Goal: Transaction & Acquisition: Purchase product/service

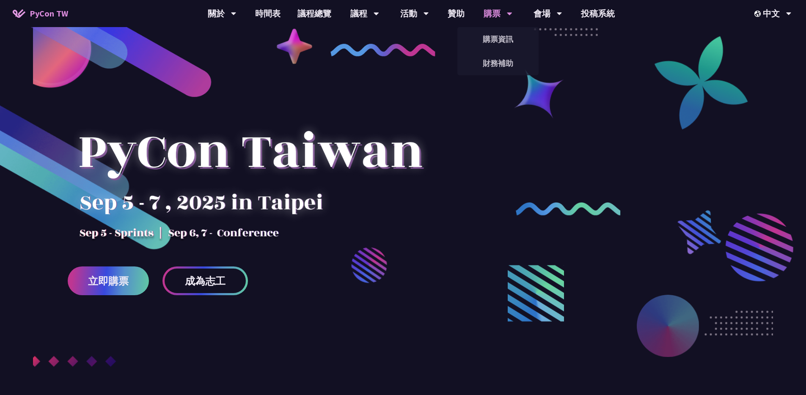
drag, startPoint x: 505, startPoint y: 3, endPoint x: 505, endPoint y: 8, distance: 4.3
click at [236, 4] on div "購票" at bounding box center [222, 13] width 29 height 27
click at [495, 39] on link "購票資訊" at bounding box center [497, 39] width 81 height 20
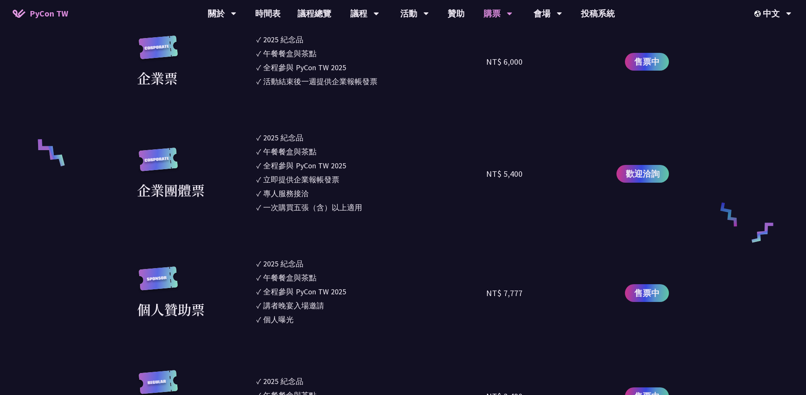
scroll to position [438, 0]
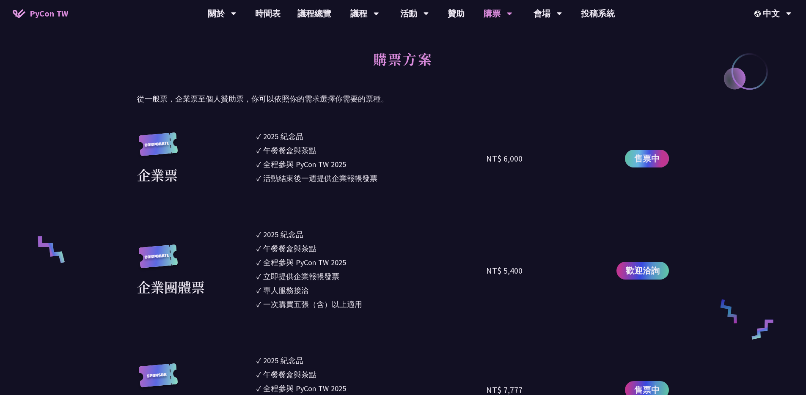
click at [624, 159] on span "售票中" at bounding box center [646, 158] width 25 height 13
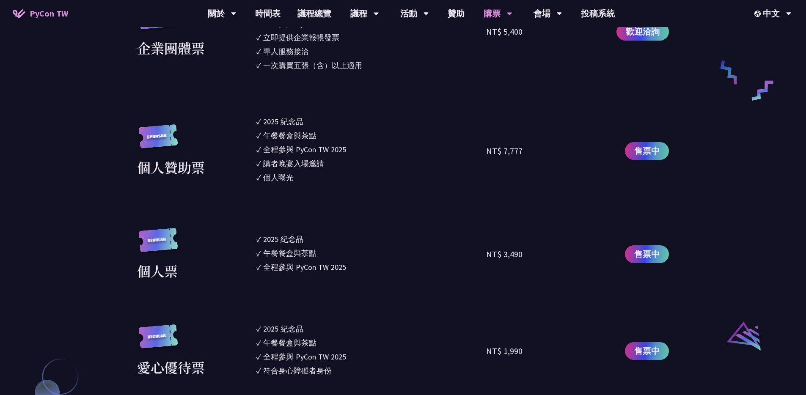
scroll to position [668, 0]
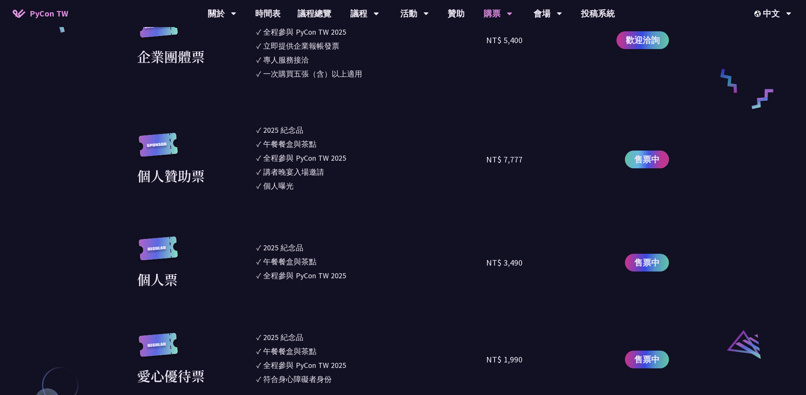
click at [624, 163] on span "售票中" at bounding box center [646, 159] width 25 height 13
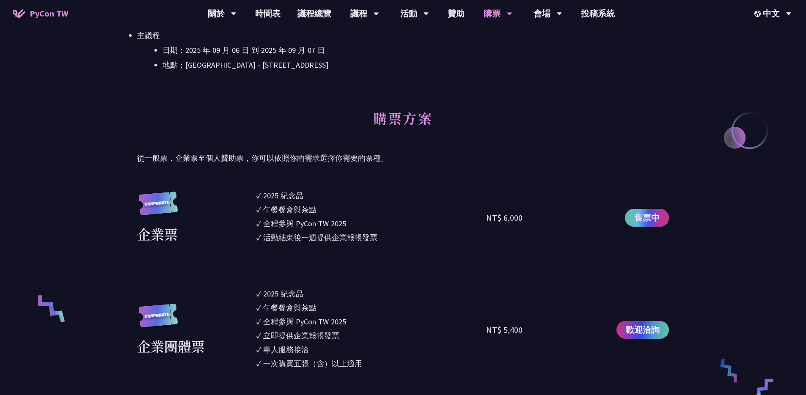
click at [624, 219] on link "售票中" at bounding box center [647, 218] width 44 height 18
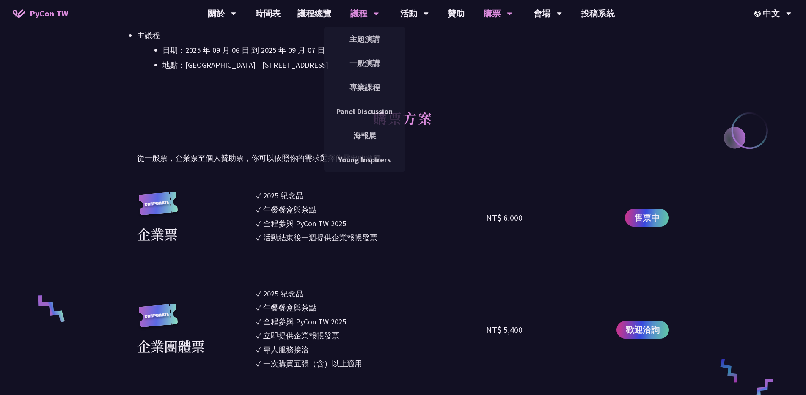
click at [236, 14] on icon at bounding box center [233, 13] width 5 height 8
click at [368, 38] on link "主題演講" at bounding box center [364, 39] width 81 height 20
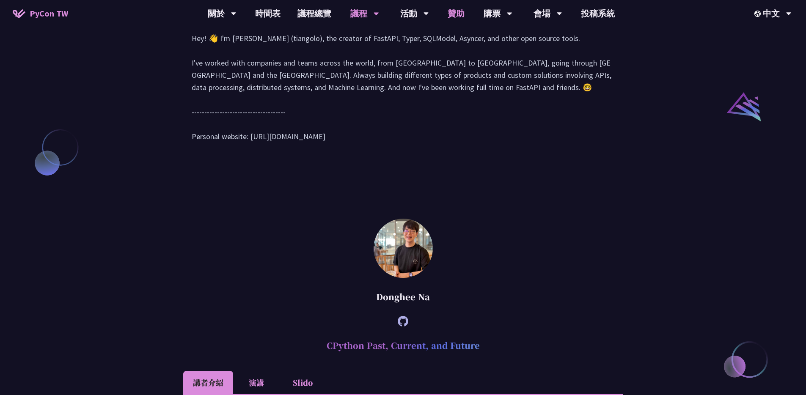
scroll to position [917, 0]
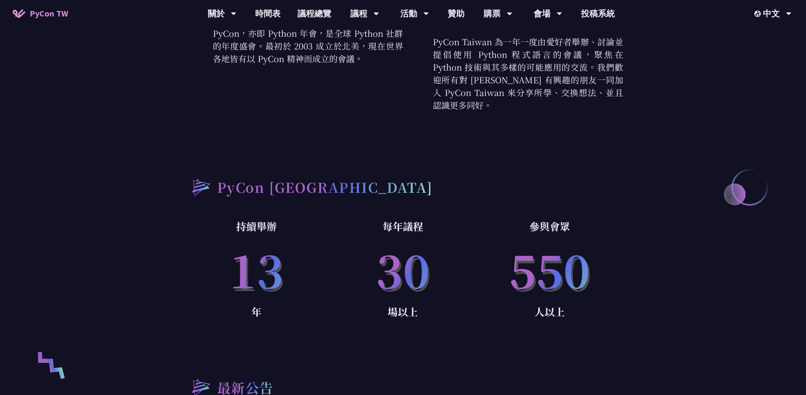
scroll to position [89, 0]
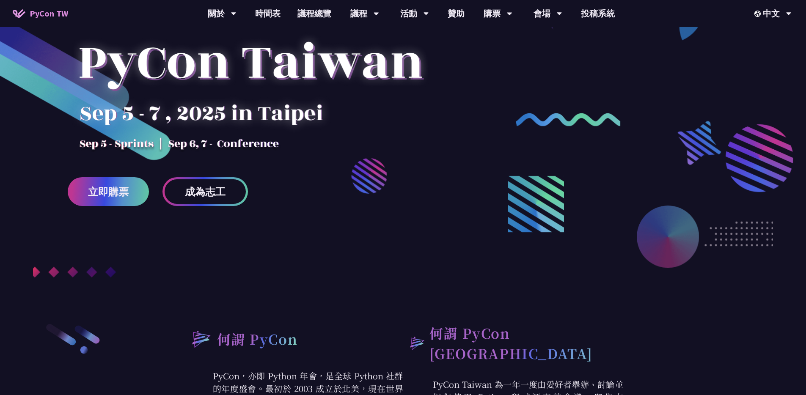
drag, startPoint x: 82, startPoint y: 205, endPoint x: 86, endPoint y: 202, distance: 4.8
click at [82, 205] on link "立即購票" at bounding box center [108, 191] width 81 height 29
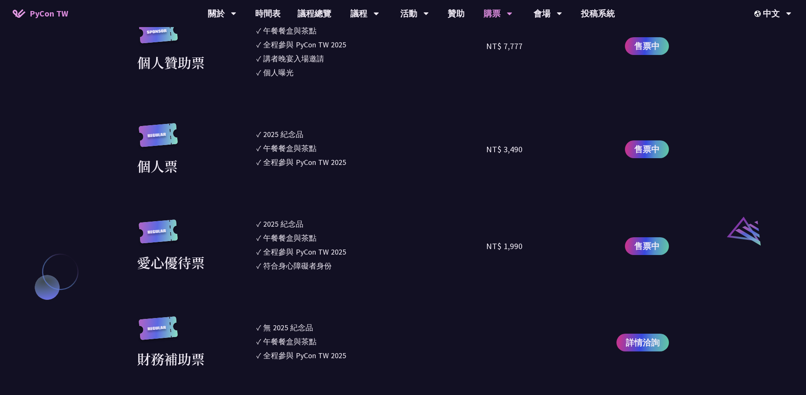
scroll to position [802, 0]
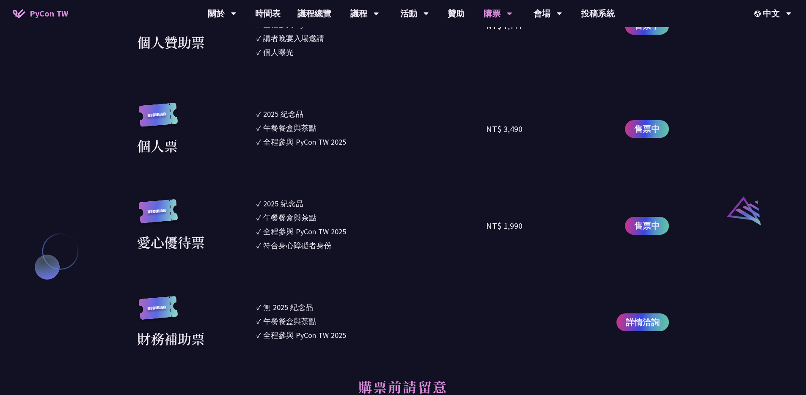
click at [694, 107] on div "大會資訊 衝刺開發 日期：[DATE] 地點：TBD 主議程 日期：[DATE] 到 [DATE] 地點：[GEOGRAPHIC_DATA] - ​[STRE…" at bounding box center [403, 338] width 806 height 1761
